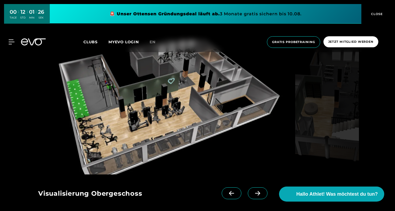
scroll to position [501, 0]
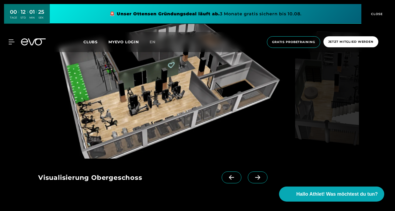
click at [262, 176] on icon at bounding box center [257, 177] width 9 height 5
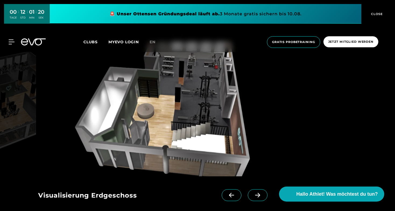
scroll to position [483, 0]
click at [255, 197] on icon at bounding box center [257, 195] width 9 height 5
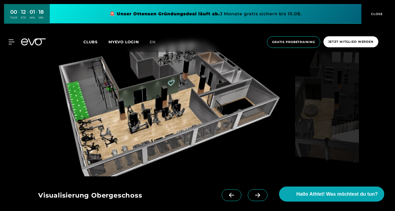
click at [255, 197] on icon at bounding box center [257, 195] width 9 height 5
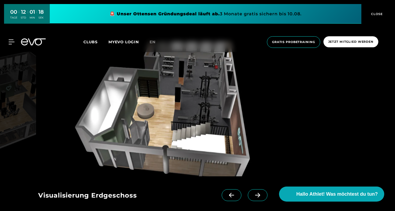
click at [255, 197] on icon at bounding box center [257, 195] width 9 height 5
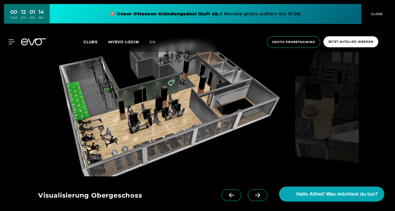
click at [255, 197] on icon at bounding box center [257, 195] width 9 height 5
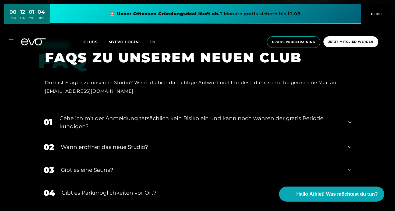
scroll to position [1079, 0]
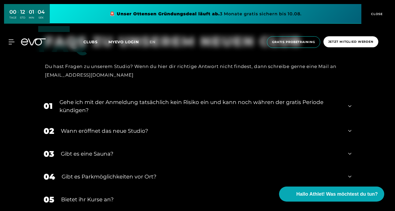
click at [303, 98] on div "Gehe ich mit der Anmeldung tatsächlich kein Risiko ein und kann noch währen der…" at bounding box center [201, 106] width 282 height 16
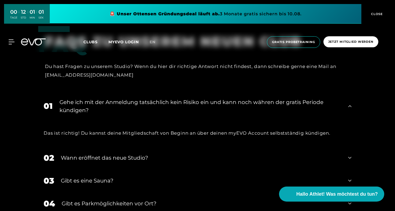
click at [303, 98] on div "Gehe ich mit der Anmeldung tatsächlich kein Risiko ein und kann noch währen der…" at bounding box center [201, 106] width 282 height 16
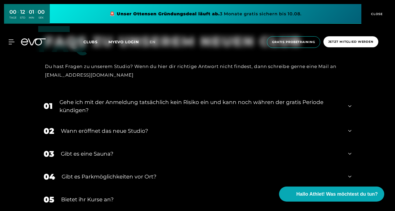
click at [295, 120] on div "02 Wann eröffnet das neue Studio?" at bounding box center [197, 131] width 319 height 23
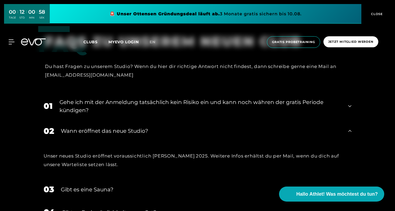
click at [292, 127] on div "Wann eröffnet das neue Studio?" at bounding box center [201, 131] width 281 height 8
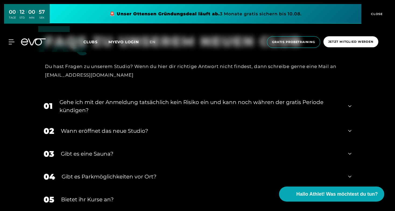
click at [287, 143] on div "03 Gibt es eine Sauna?" at bounding box center [197, 154] width 319 height 23
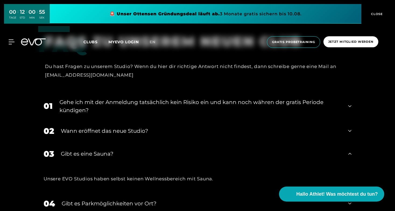
click at [284, 150] on div "Gibt es eine Sauna?" at bounding box center [201, 154] width 281 height 8
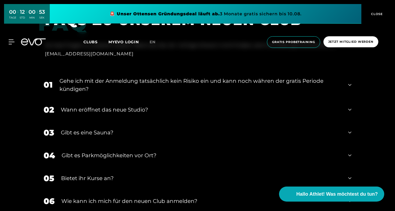
scroll to position [1100, 0]
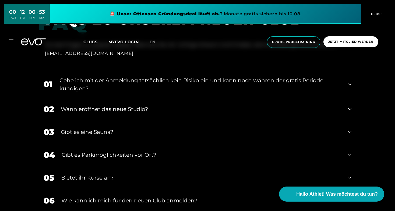
click at [284, 151] on div "Gibt es Parkmöglichkeiten vor Ort?" at bounding box center [202, 155] width 280 height 8
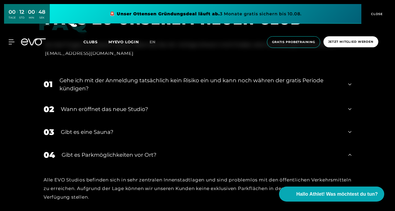
click at [284, 151] on div "Gibt es Parkmöglichkeiten vor Ort?" at bounding box center [202, 155] width 280 height 8
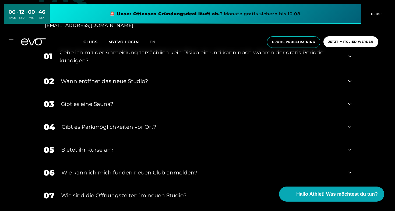
scroll to position [1131, 0]
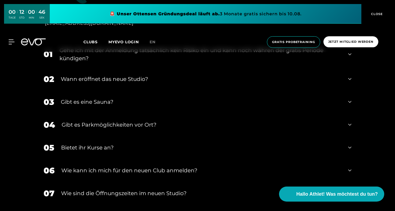
click at [284, 137] on div "05 Bietet ihr [DEMOGRAPHIC_DATA]?" at bounding box center [197, 148] width 319 height 23
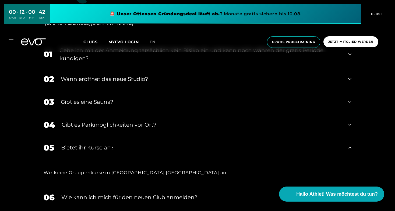
click at [284, 137] on div "05 Bietet ihr [DEMOGRAPHIC_DATA]?" at bounding box center [197, 148] width 319 height 23
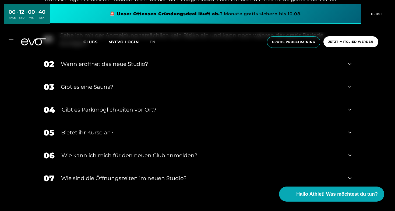
scroll to position [1146, 0]
click at [284, 151] on div "Wie kann ich mich für den neuen Club anmelden?" at bounding box center [201, 155] width 280 height 8
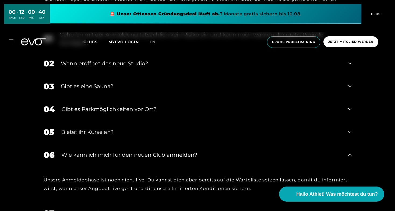
click at [284, 151] on div "Wie kann ich mich für den neuen Club anmelden?" at bounding box center [201, 155] width 280 height 8
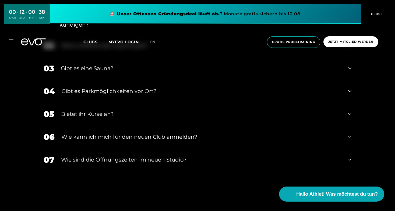
scroll to position [1165, 0]
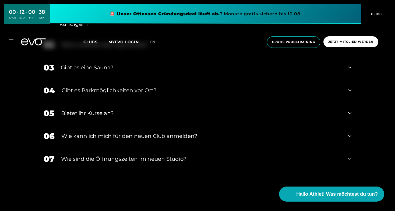
click at [284, 155] on div "​Wie sind die Öffnungszeiten im neuen Studio?" at bounding box center [201, 159] width 281 height 8
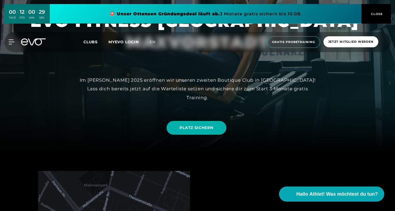
scroll to position [67, 0]
